Goal: Entertainment & Leisure: Consume media (video, audio)

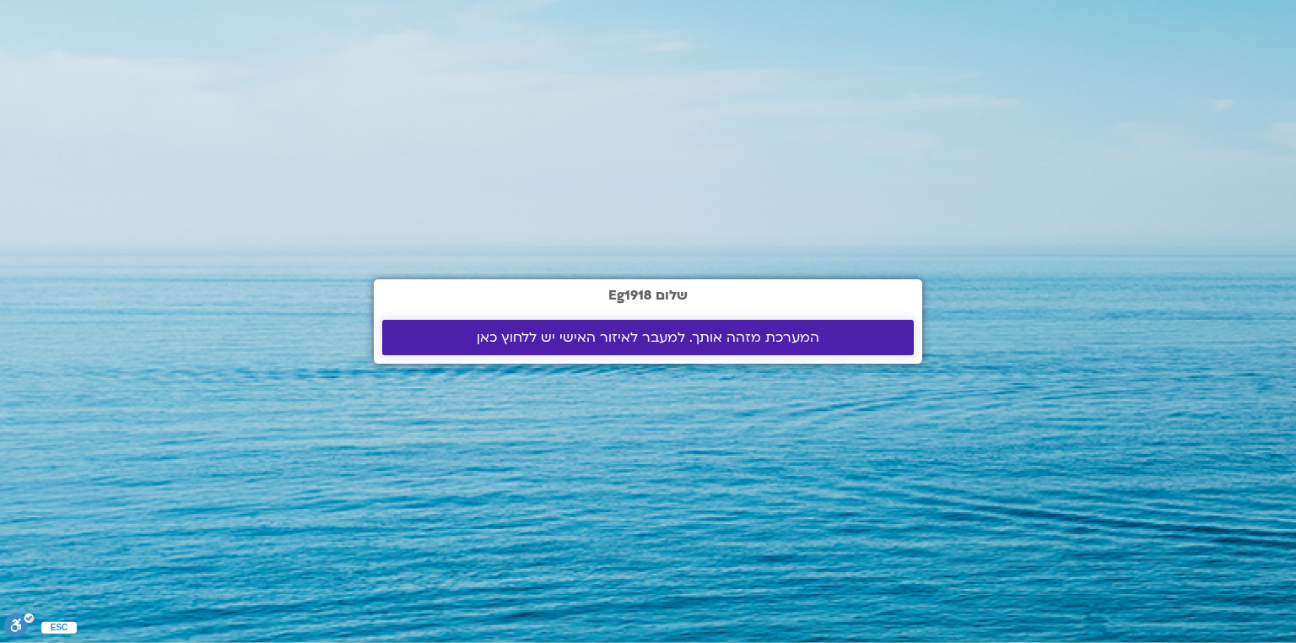
click at [680, 339] on span "המערכת מזהה אותך. למעבר לאיזור האישי יש ללחוץ כאן" at bounding box center [648, 337] width 343 height 15
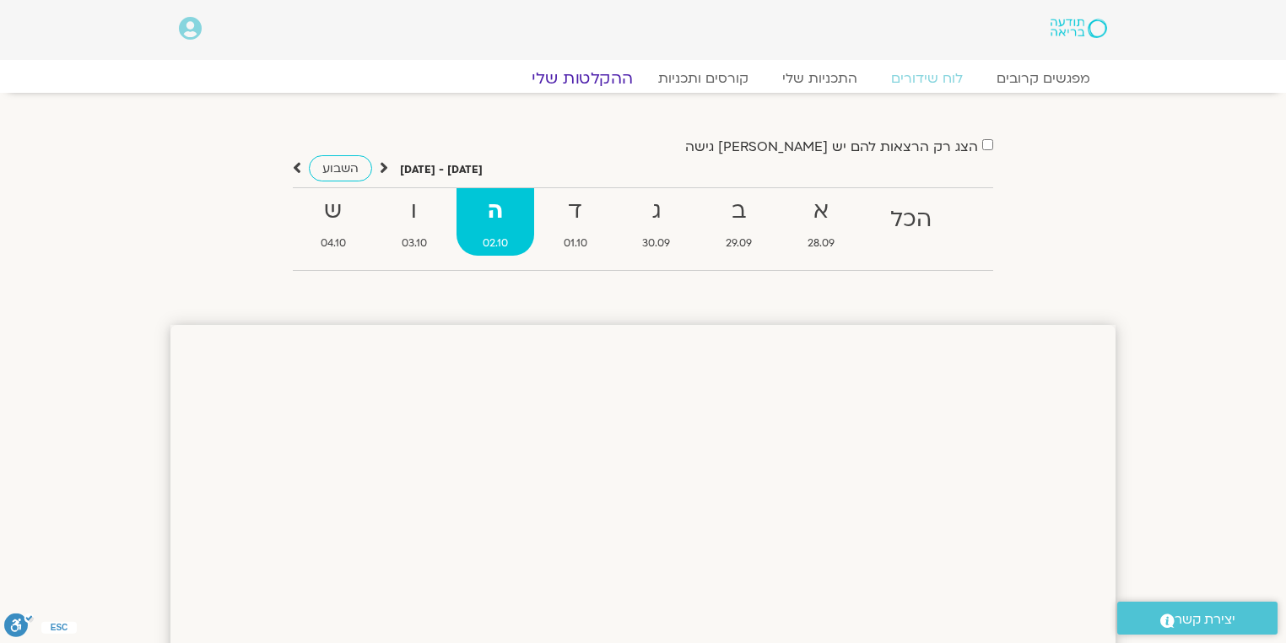
click at [584, 78] on link "ההקלטות שלי" at bounding box center [582, 78] width 142 height 20
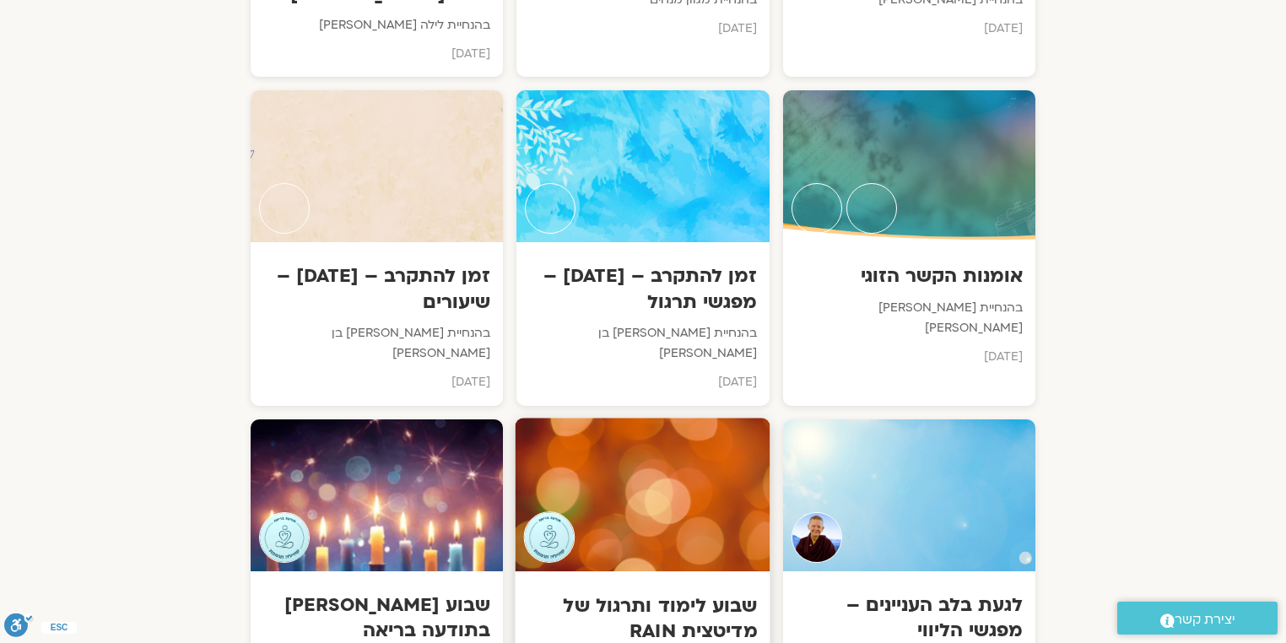
scroll to position [8237, 0]
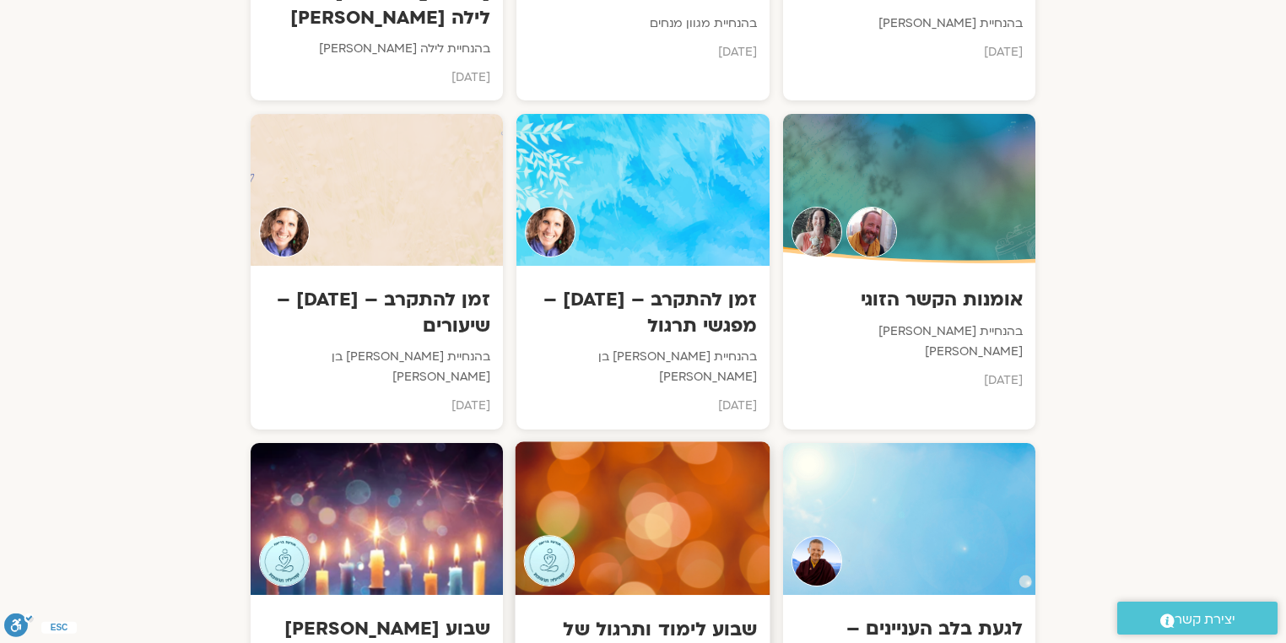
click at [666, 616] on h3 "שבוע לימוד ותרגול של מדיטצית RAIN" at bounding box center [643, 641] width 230 height 51
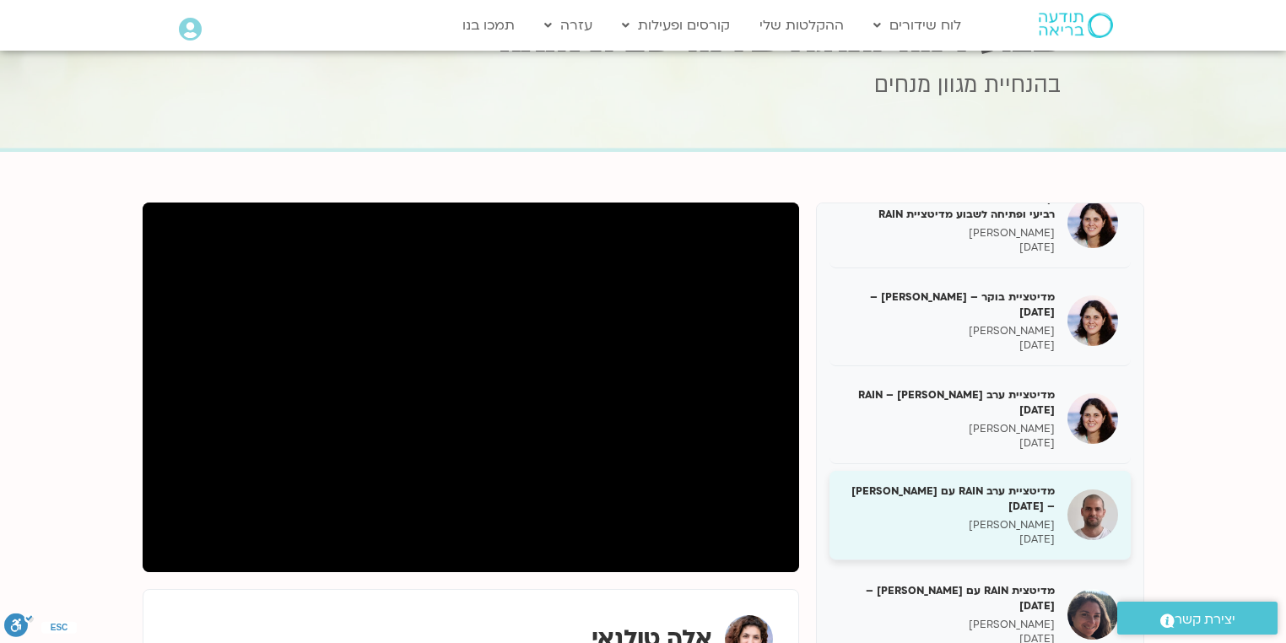
scroll to position [179, 0]
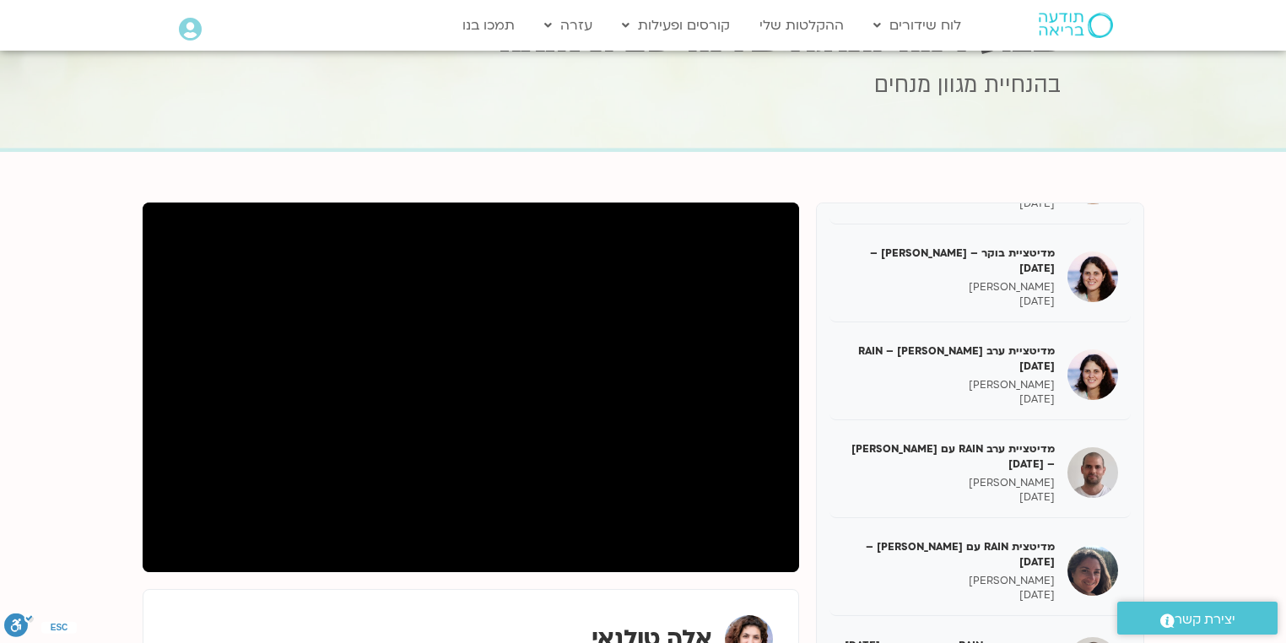
drag, startPoint x: 998, startPoint y: 419, endPoint x: 1252, endPoint y: 245, distance: 308.3
click at [1252, 245] on section "קורס מיינדפולנס בוקר דצמבר 24- מפגש רביעי ופתיחה לשבוע מדיטציית RAIN אלה טולנאי…" at bounding box center [643, 640] width 1286 height 976
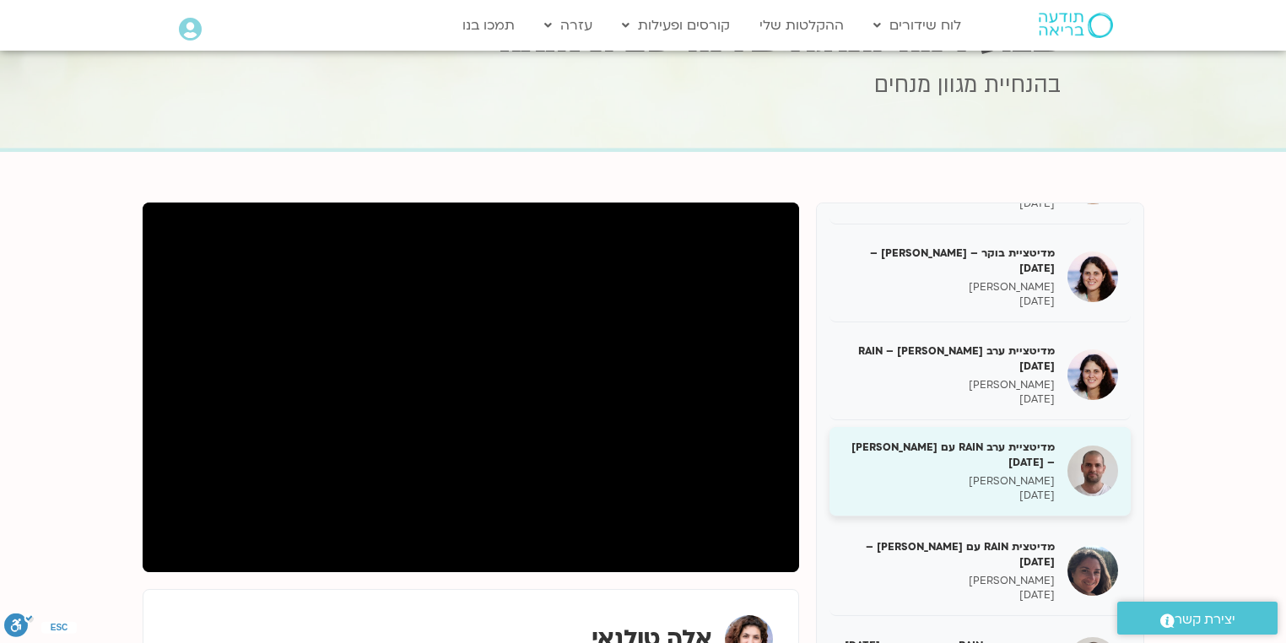
click at [1033, 440] on h5 "מדיטציית ערב RAIN עם דקל קנטי – 08/01/25" at bounding box center [948, 455] width 213 height 30
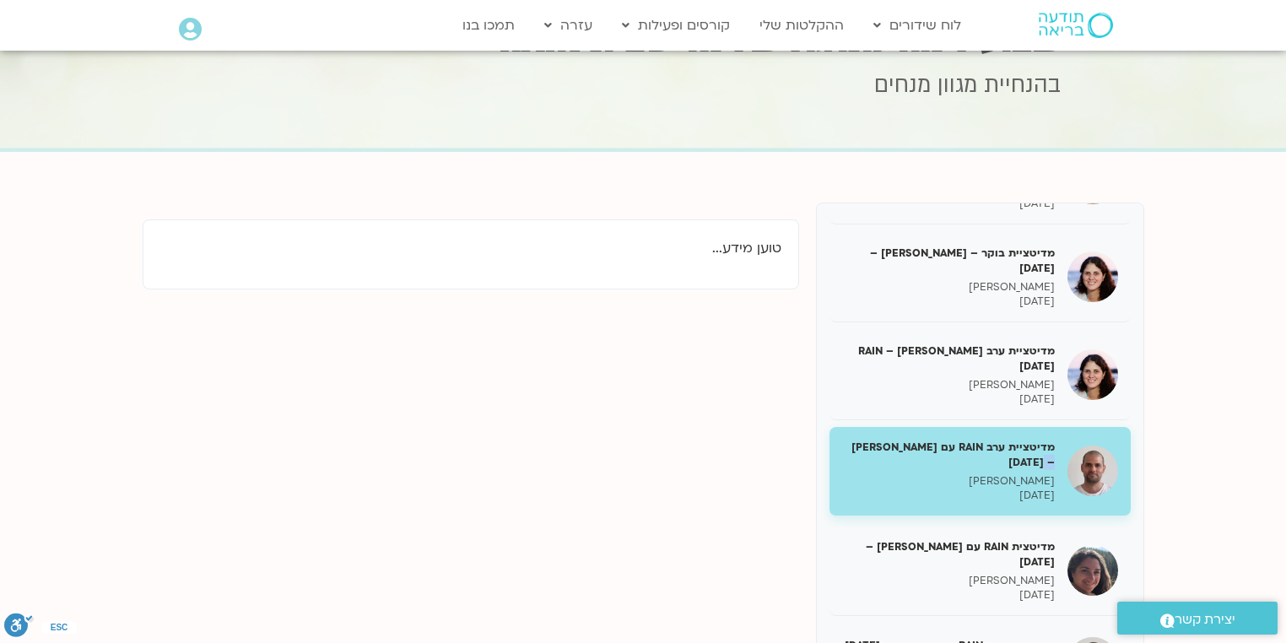
click at [1033, 440] on h5 "מדיטציית ערב RAIN עם דקל קנטי – 08/01/25" at bounding box center [948, 455] width 213 height 30
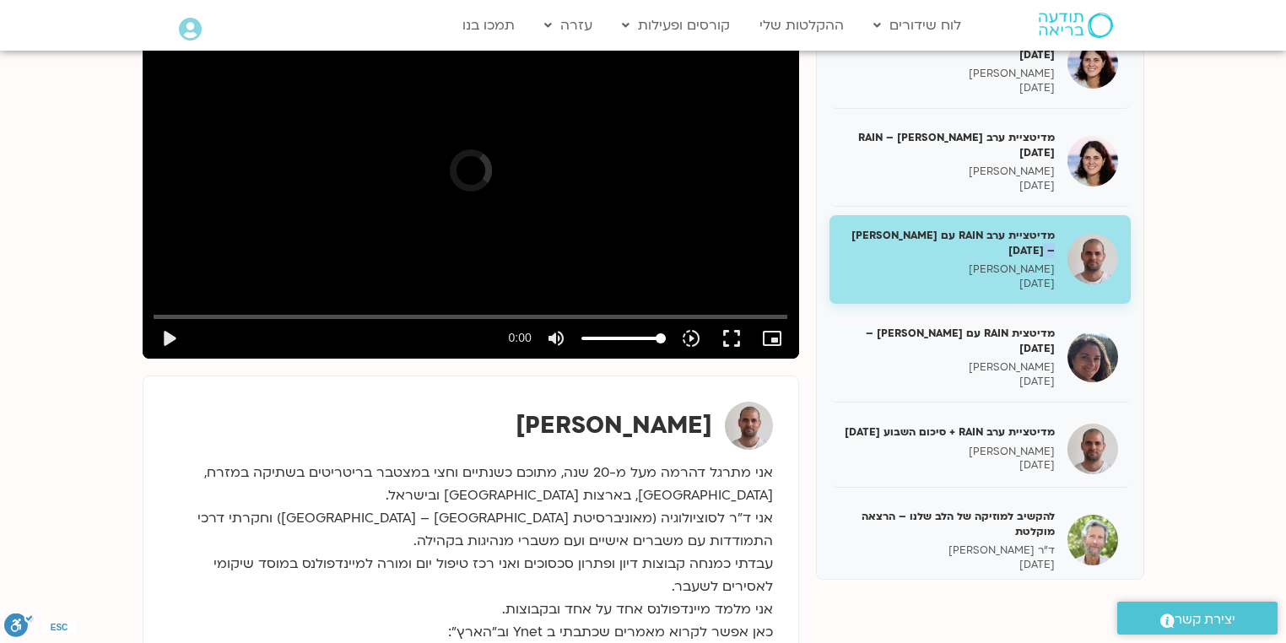
scroll to position [135, 0]
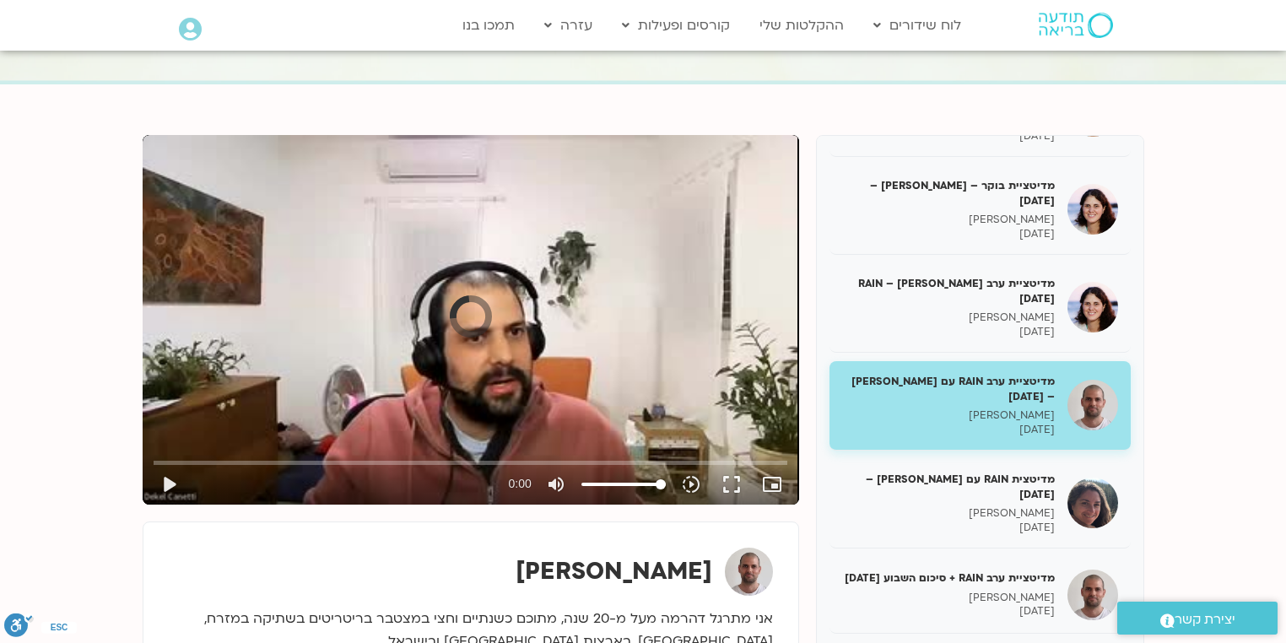
drag, startPoint x: 336, startPoint y: 286, endPoint x: 69, endPoint y: 306, distance: 267.4
click at [69, 306] on section "קורס מיינדפולנס בוקר דצמבר 24- מפגש רביעי ופתיחה לשבוע מדיטציית RAIN אלה טולנאי…" at bounding box center [643, 535] width 1286 height 903
click at [171, 478] on button "play_arrow" at bounding box center [169, 484] width 41 height 41
click at [170, 479] on button "play_arrow" at bounding box center [169, 484] width 41 height 41
click at [169, 483] on button "play_arrow" at bounding box center [169, 484] width 41 height 41
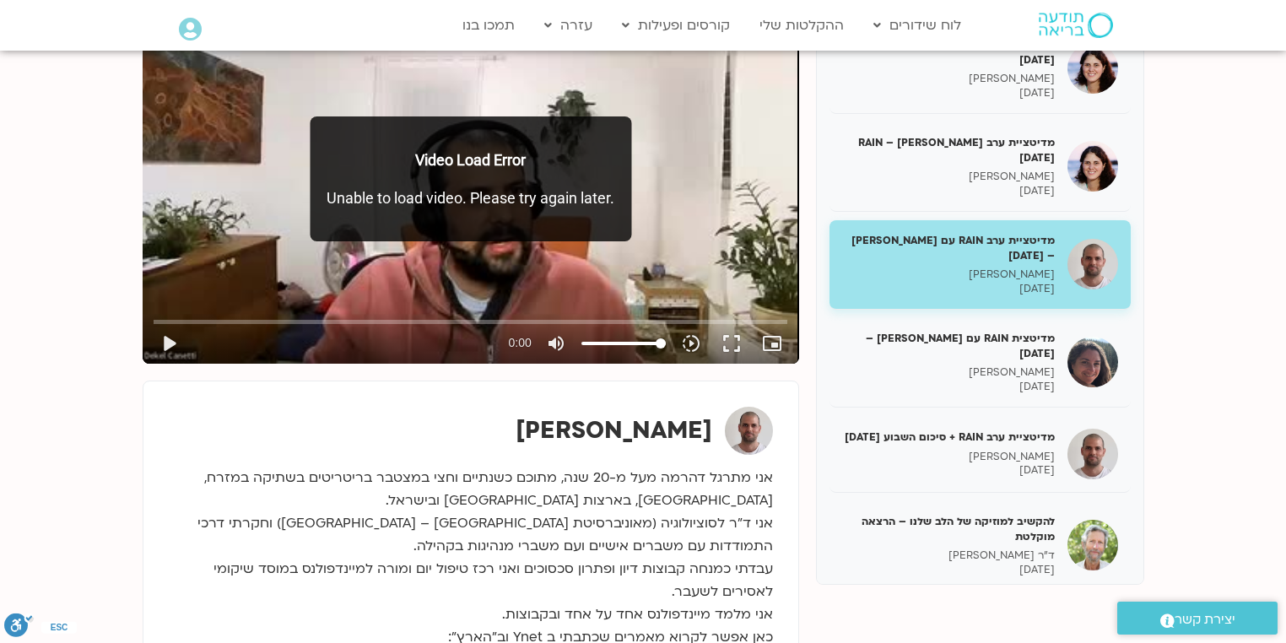
scroll to position [203, 0]
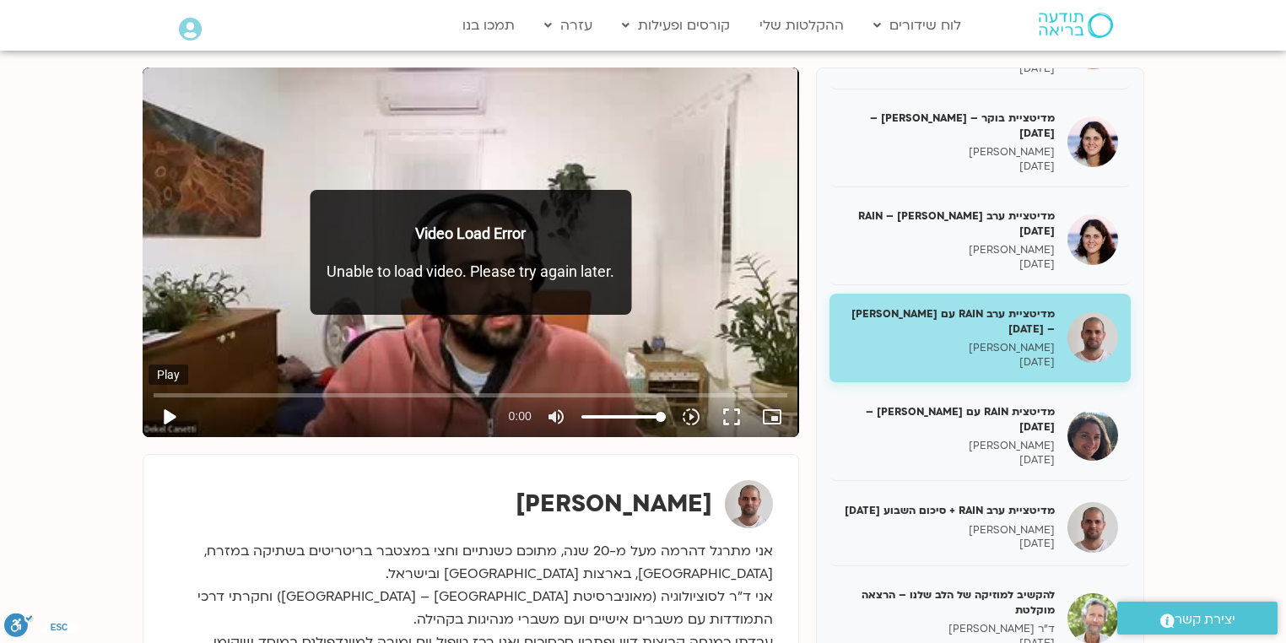
click at [168, 413] on button "play_arrow" at bounding box center [169, 417] width 41 height 41
click at [601, 155] on div "Skip Ad 0:00 play_arrow 0:00 volume_up Mute tune Resolution Auto slow_motion_vi…" at bounding box center [471, 253] width 657 height 370
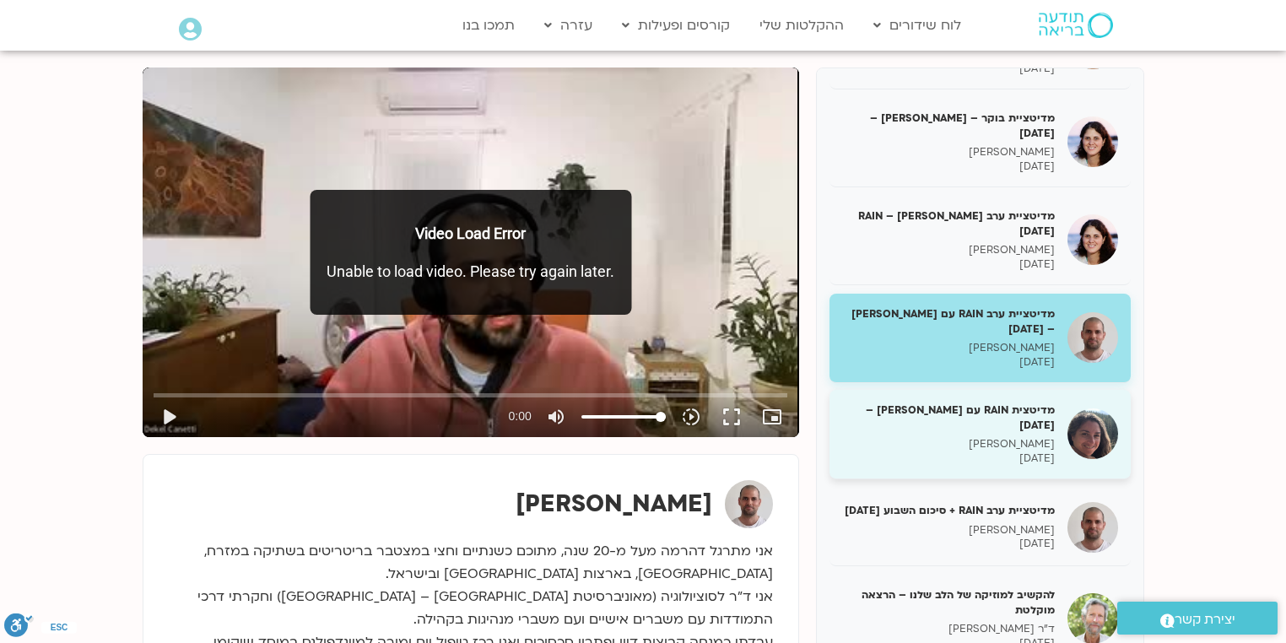
click at [938, 403] on h5 "מדיטצית RAIN עם קרן גל – 09/01/25" at bounding box center [948, 418] width 213 height 30
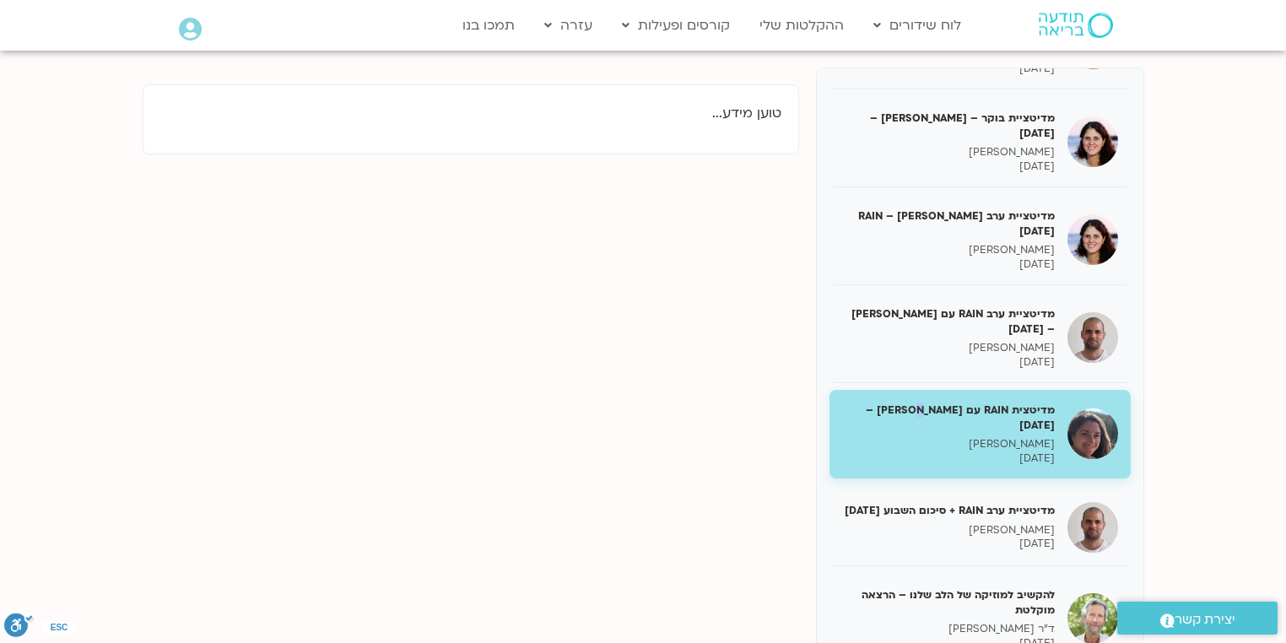
click at [938, 403] on h5 "מדיטצית RAIN עם קרן גל – 09/01/25" at bounding box center [948, 418] width 213 height 30
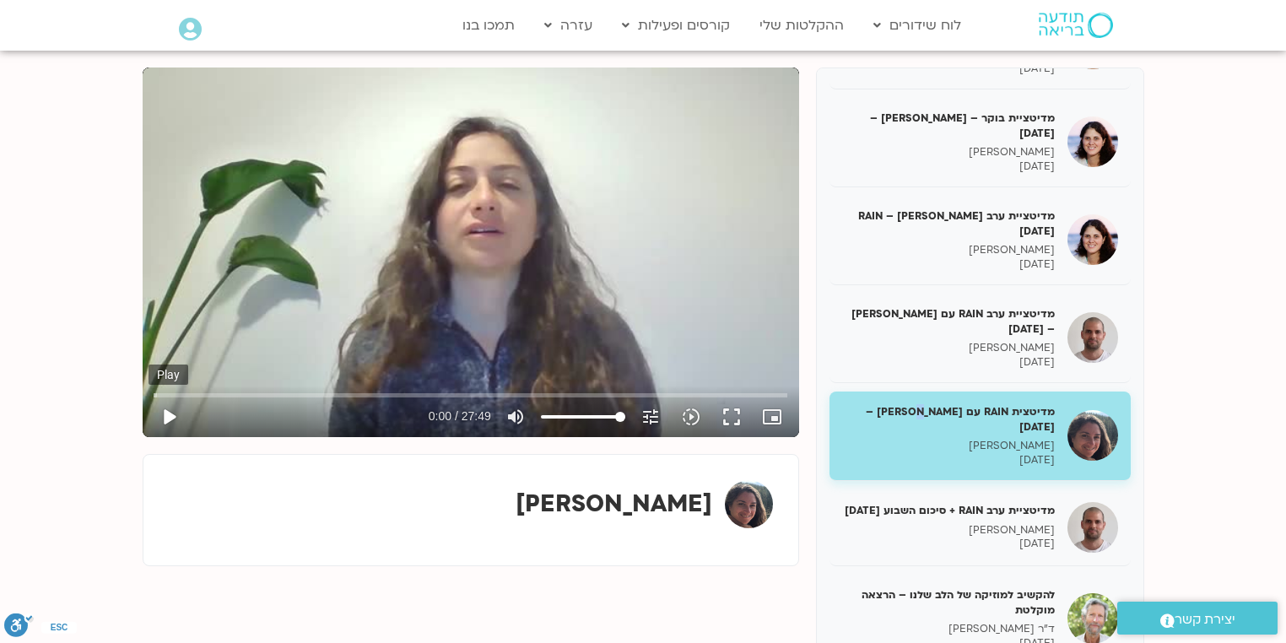
click at [166, 412] on button "play_arrow" at bounding box center [169, 417] width 41 height 41
click at [169, 410] on button "pause" at bounding box center [169, 417] width 41 height 41
type input "7.245755"
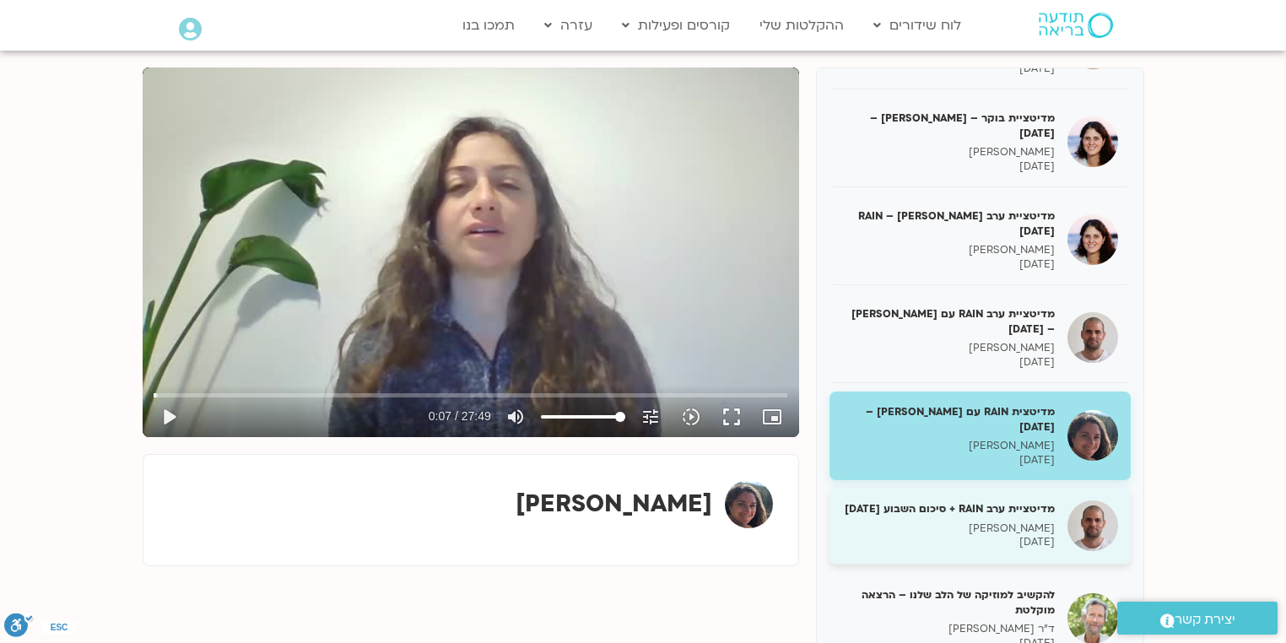
click at [1007, 501] on h5 "מדיטציית ערב RAIN + סיכום השבוע 09/01/25" at bounding box center [948, 508] width 213 height 15
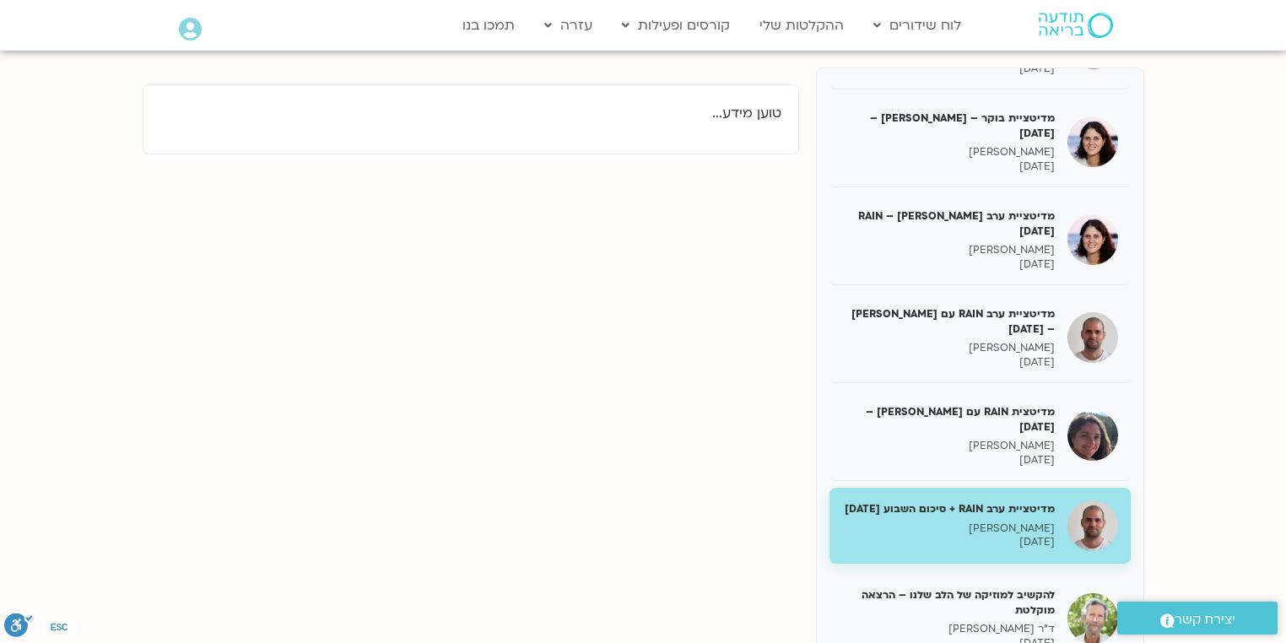
click at [1006, 501] on h5 "מדיטציית ערב RAIN + סיכום השבוע 09/01/25" at bounding box center [948, 508] width 213 height 15
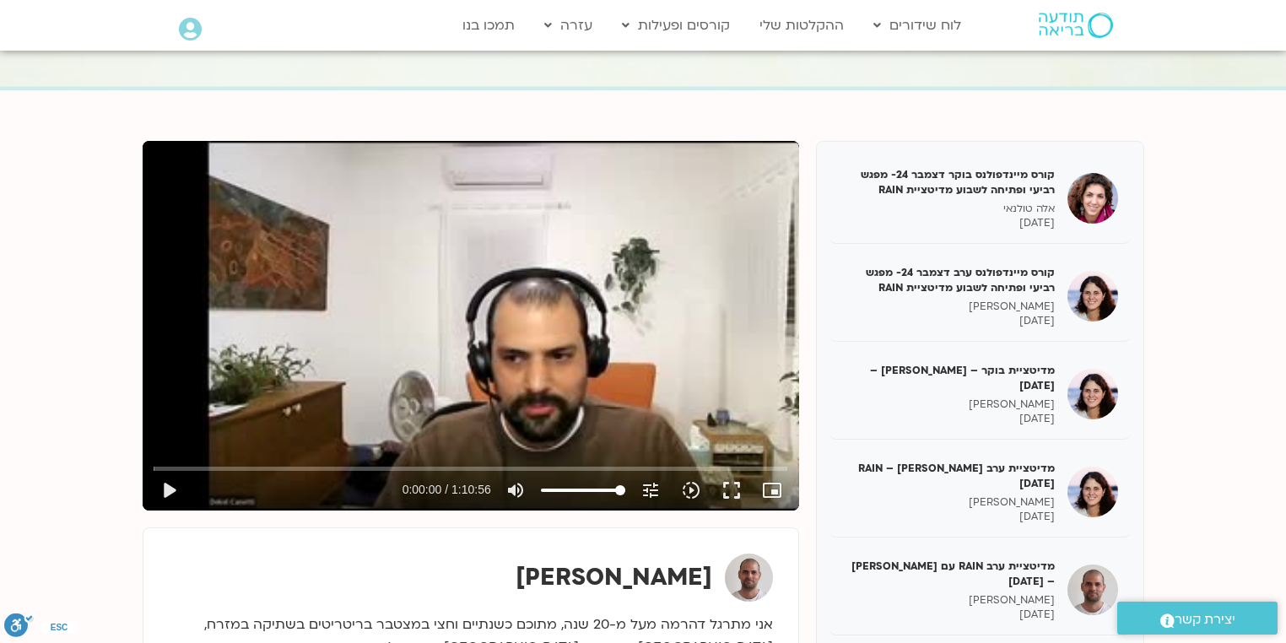
scroll to position [135, 0]
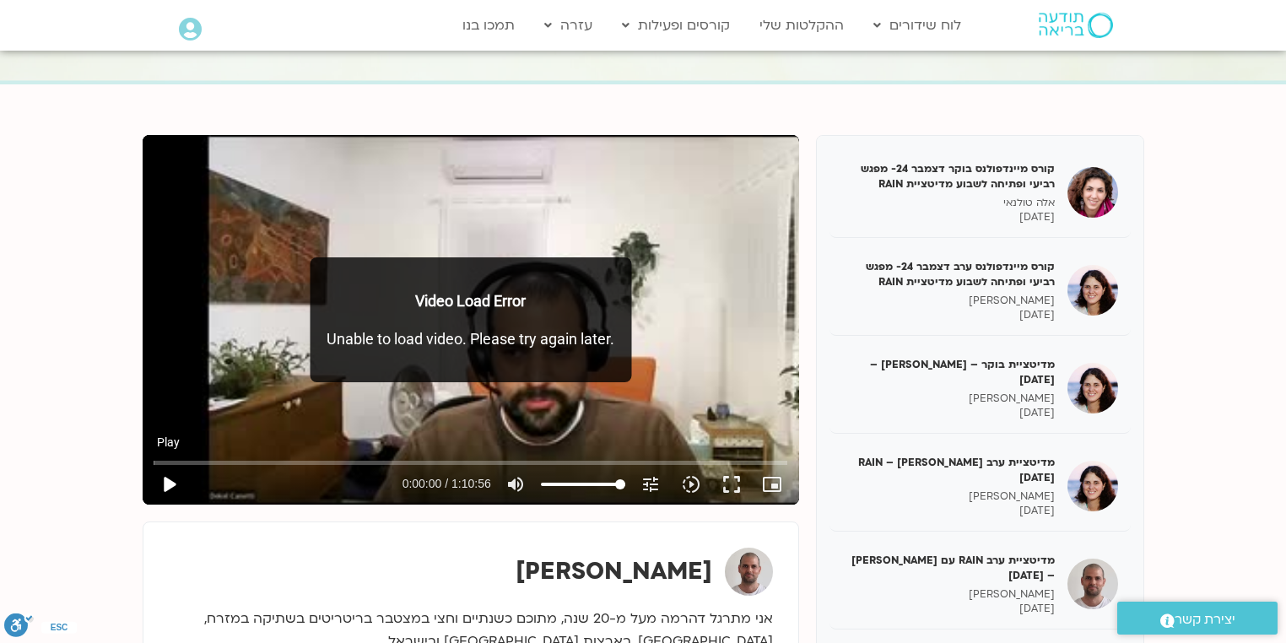
click at [164, 476] on button "play_arrow" at bounding box center [169, 484] width 41 height 41
type input "3.887665"
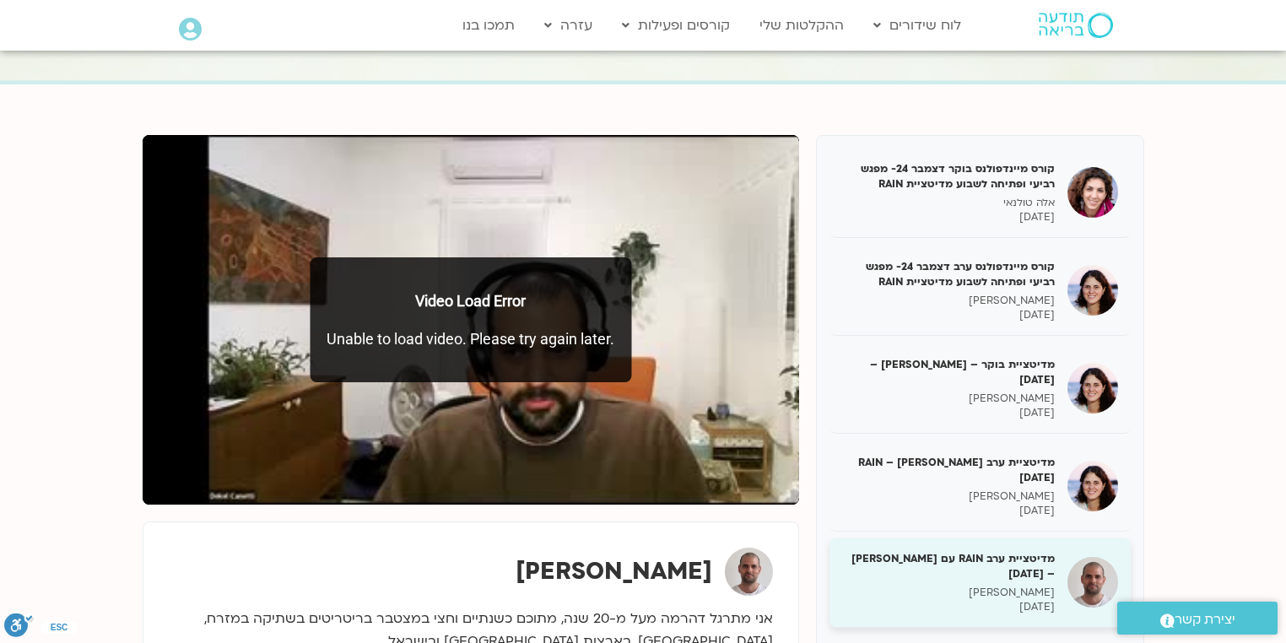
click at [961, 551] on h5 "מדיטציית ערב RAIN עם דקל קנטי – 08/01/25" at bounding box center [948, 566] width 213 height 30
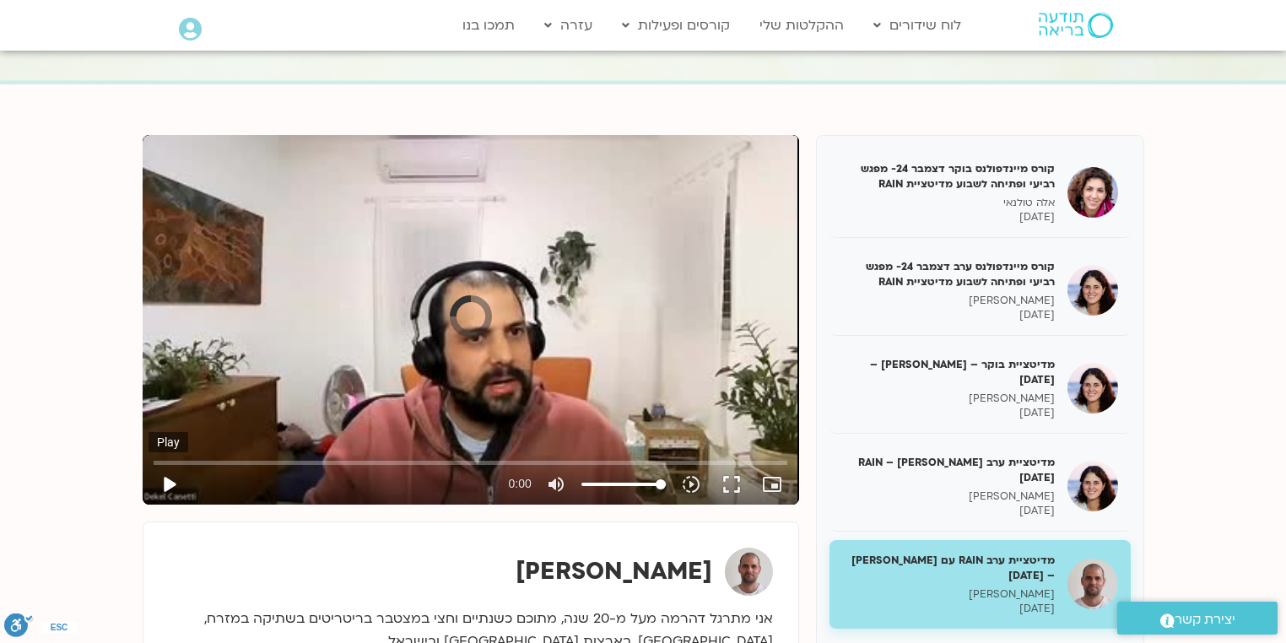
click at [165, 478] on button "play_arrow" at bounding box center [169, 484] width 41 height 41
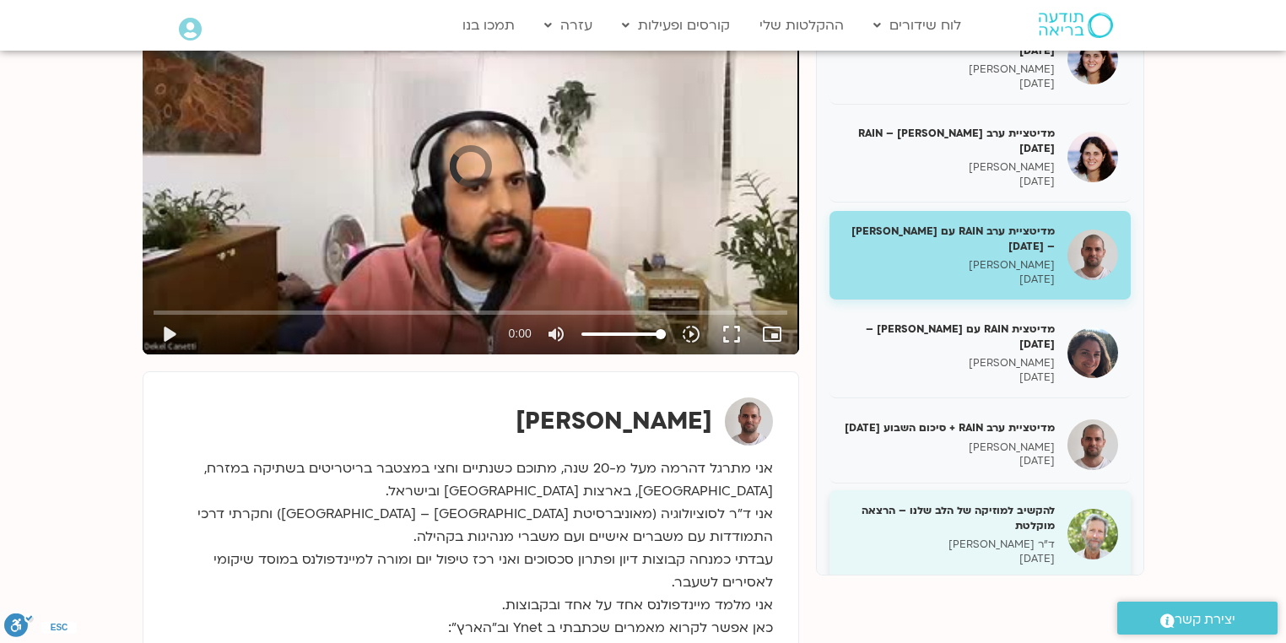
scroll to position [338, 0]
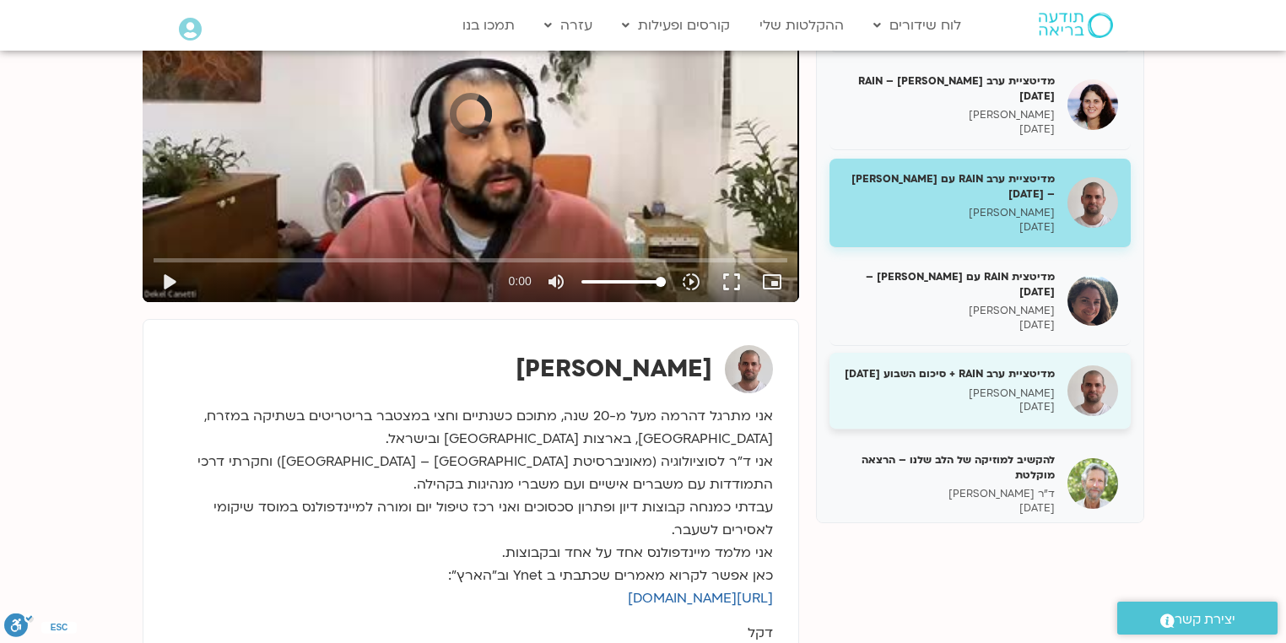
click at [1025, 366] on h5 "מדיטציית ערב RAIN + סיכום השבוע 09/01/25" at bounding box center [948, 373] width 213 height 15
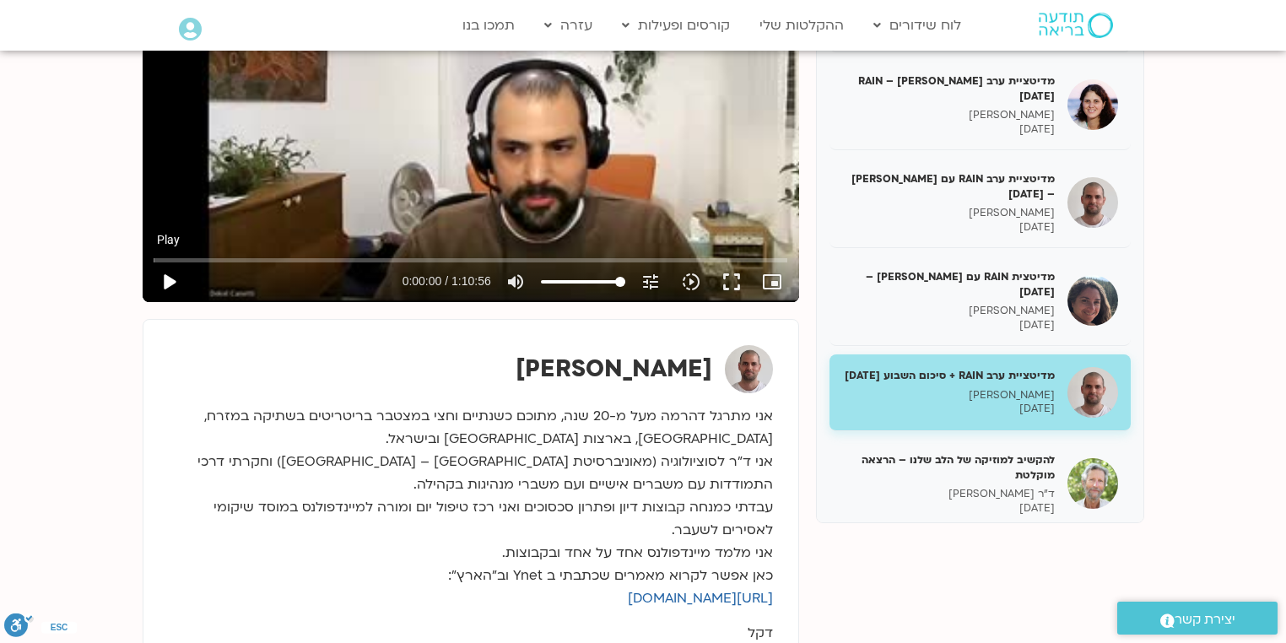
click at [172, 277] on button "play_arrow" at bounding box center [169, 282] width 41 height 41
type input "3.88747"
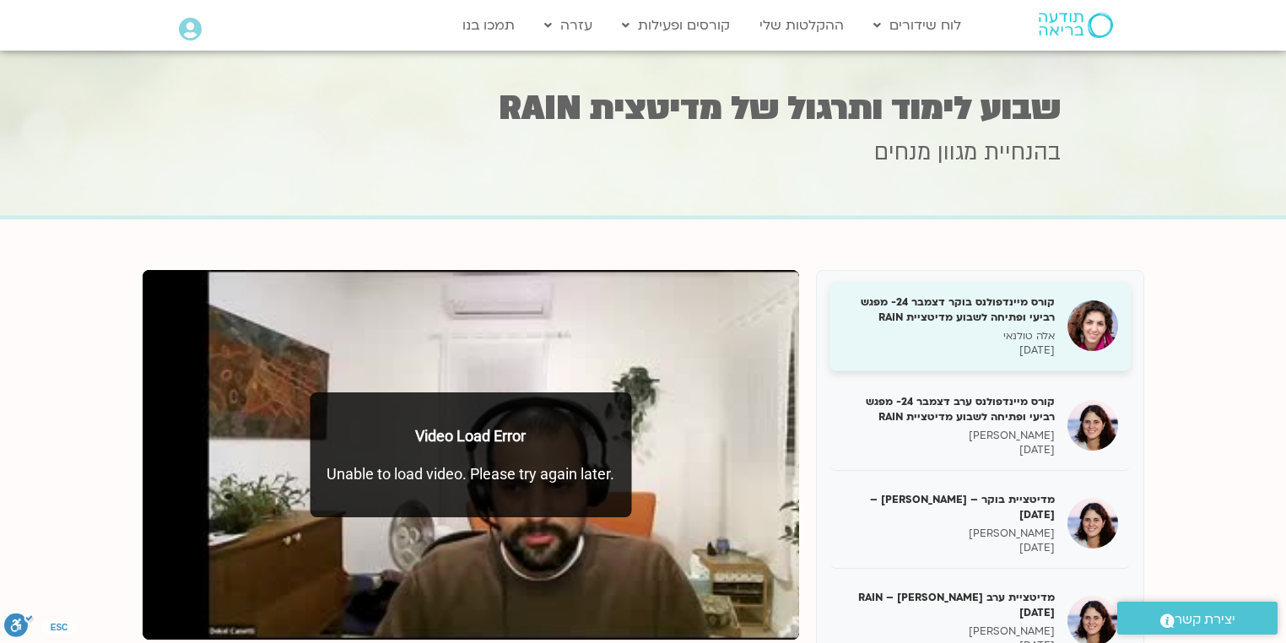
click at [959, 304] on h5 "קורס מיינדפולנס בוקר דצמבר 24- מפגש רביעי ופתיחה לשבוע מדיטציית RAIN" at bounding box center [948, 310] width 213 height 30
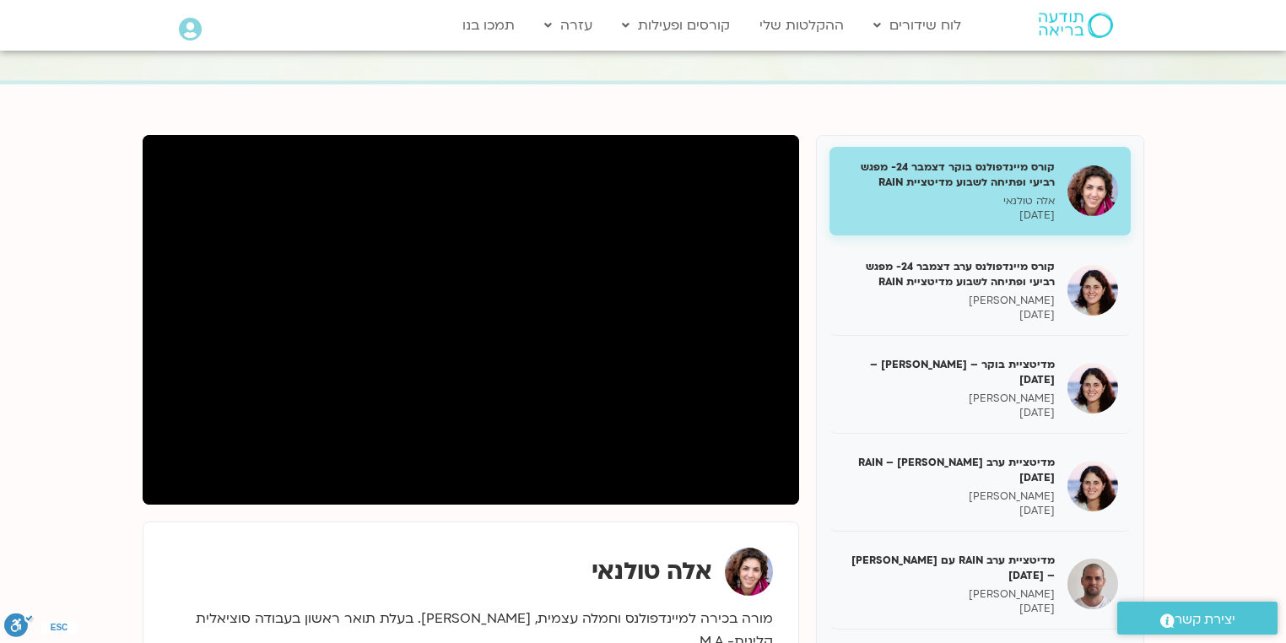
scroll to position [135, 0]
click at [803, 18] on link "ההקלטות שלי" at bounding box center [801, 25] width 101 height 32
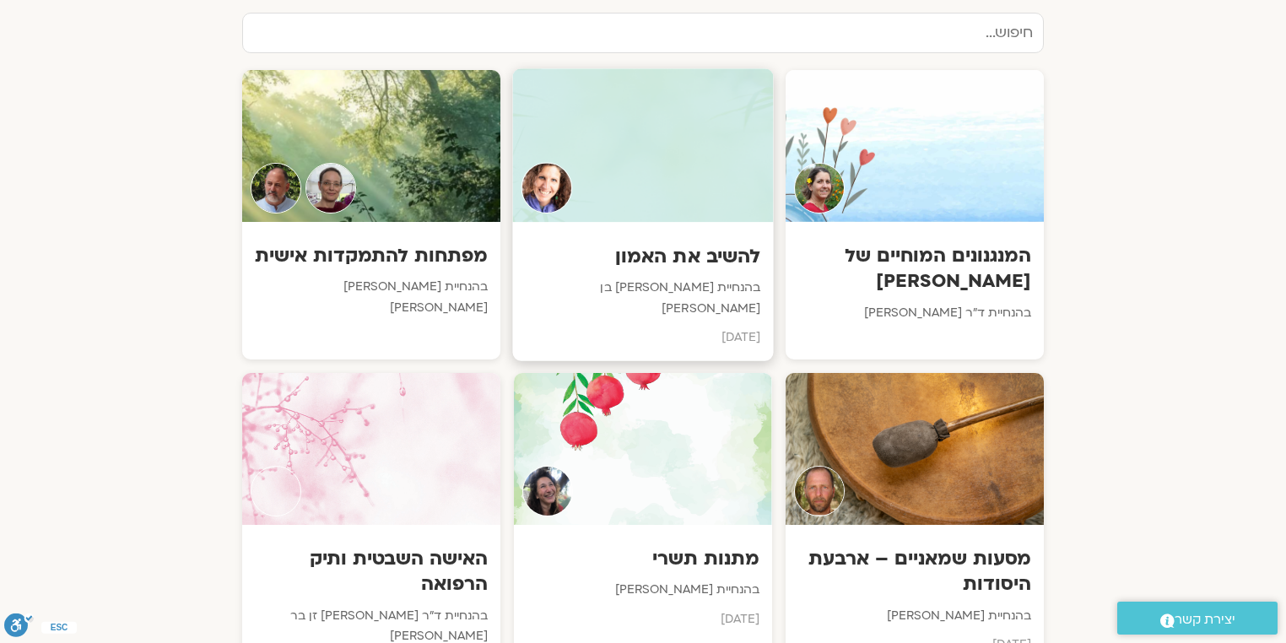
scroll to position [945, 0]
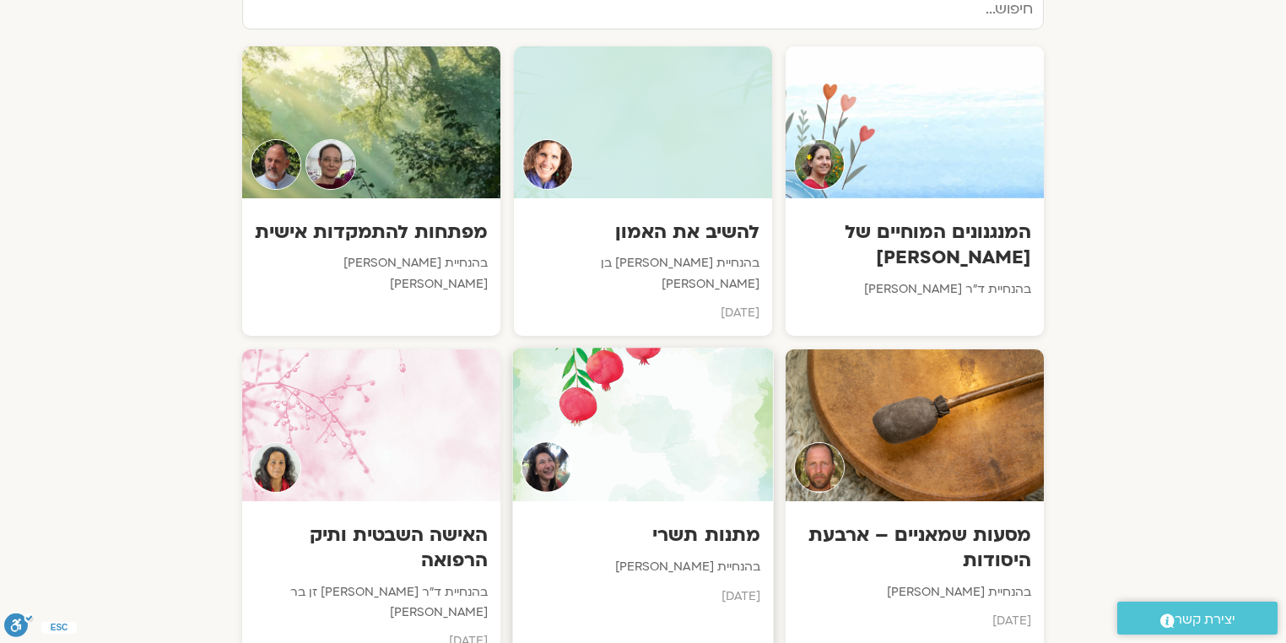
click at [662, 557] on p "בהנחיית מירה רגב" at bounding box center [643, 567] width 235 height 21
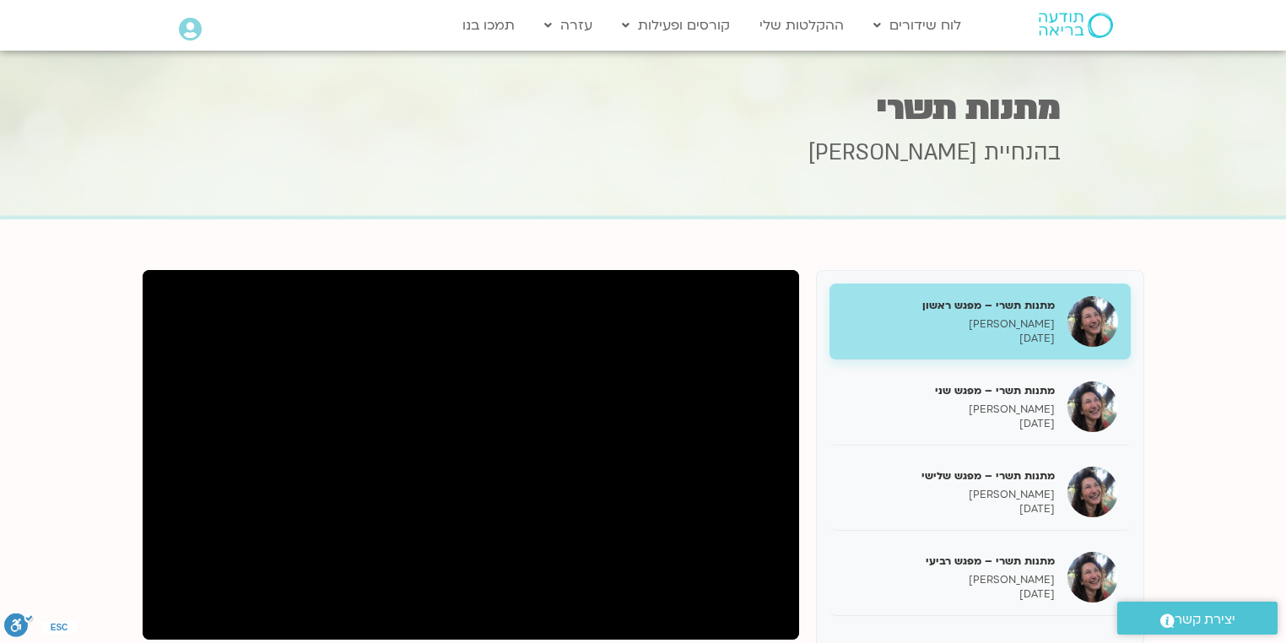
click at [64, 473] on section "התעוררות חודש [PERSON_NAME] מתנות תשרי – מפגש ראשון [PERSON_NAME] [DATE] מתנות …" at bounding box center [643, 555] width 1286 height 673
click at [81, 479] on section "התעוררות חודש [PERSON_NAME] מתנות תשרי – מפגש ראשון [PERSON_NAME] [DATE] מתנות …" at bounding box center [643, 555] width 1286 height 673
click at [101, 447] on section "התעוררות חודש [PERSON_NAME] מתנות תשרי – מפגש ראשון [PERSON_NAME] [DATE] מתנות …" at bounding box center [643, 555] width 1286 height 673
